Goal: Information Seeking & Learning: Learn about a topic

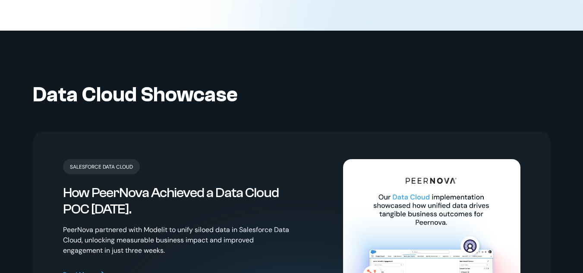
scroll to position [1727, 0]
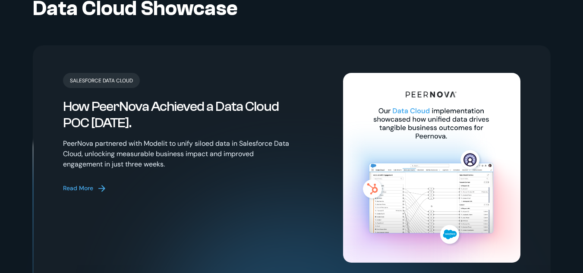
click at [78, 184] on div "Read More" at bounding box center [78, 188] width 30 height 9
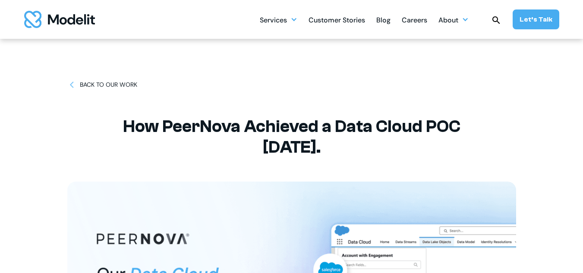
click at [72, 86] on img at bounding box center [71, 84] width 9 height 9
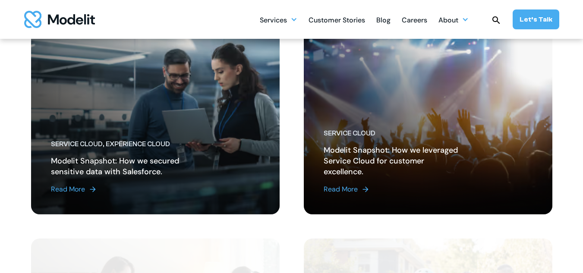
scroll to position [892, 0]
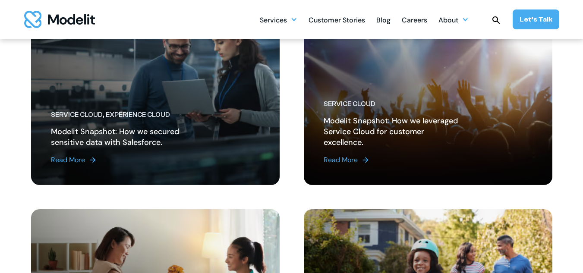
click at [92, 159] on img at bounding box center [92, 160] width 9 height 9
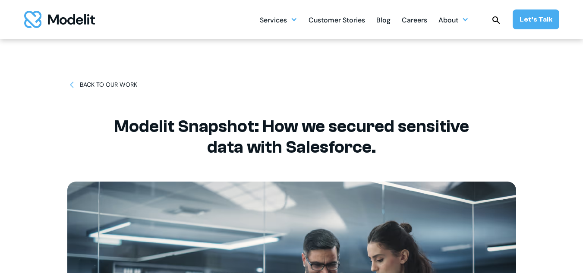
click at [70, 85] on img at bounding box center [71, 84] width 9 height 9
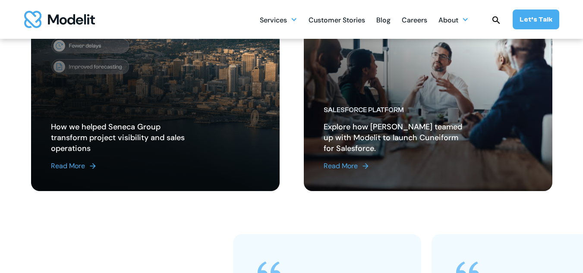
scroll to position [374, 0]
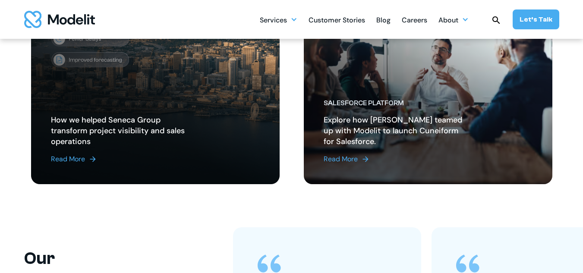
click at [329, 161] on div "Read More" at bounding box center [341, 159] width 34 height 10
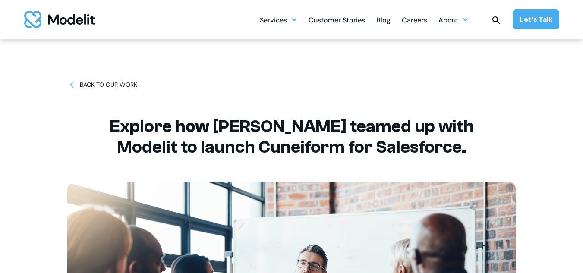
click at [70, 84] on img at bounding box center [71, 84] width 9 height 9
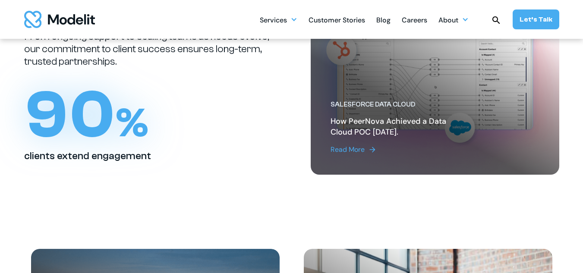
scroll to position [115, 0]
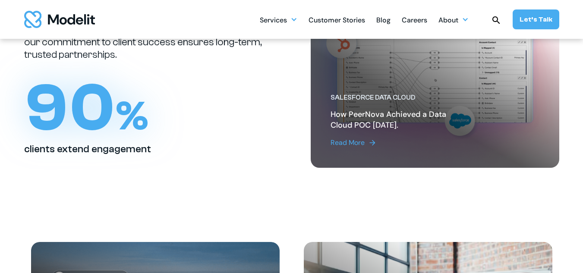
click at [357, 142] on div "Read More" at bounding box center [348, 143] width 34 height 10
